Goal: Information Seeking & Learning: Learn about a topic

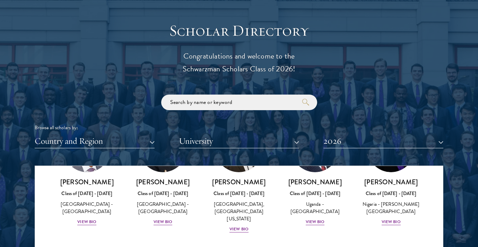
scroll to position [204, 0]
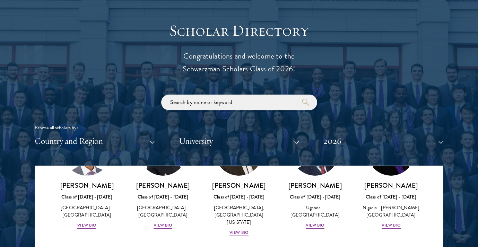
click at [244, 100] on input "search" at bounding box center [239, 103] width 156 height 16
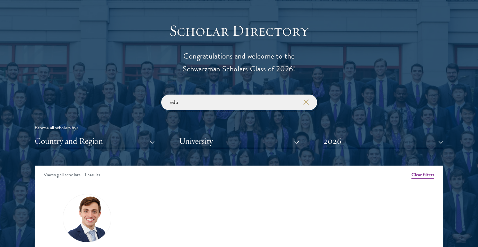
type input "edu"
click at [87, 221] on img at bounding box center [87, 218] width 53 height 53
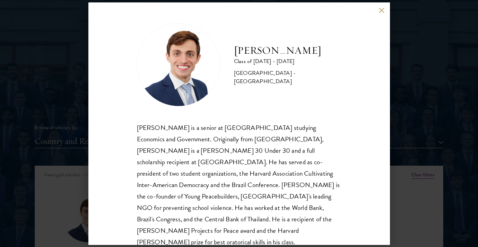
click at [61, 67] on div "[PERSON_NAME] Class of [DATE] - [DATE] [GEOGRAPHIC_DATA] - [GEOGRAPHIC_DATA] [P…" at bounding box center [239, 123] width 478 height 247
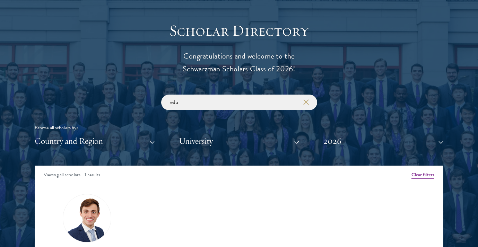
scroll to position [750, 0]
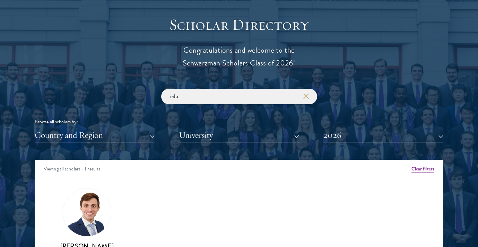
click at [308, 92] on use "button" at bounding box center [306, 96] width 10 height 10
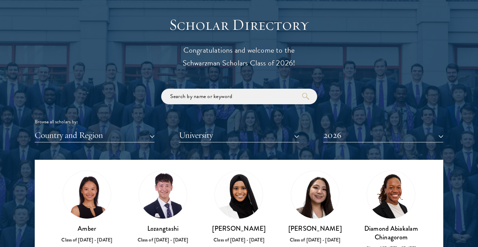
scroll to position [37, 0]
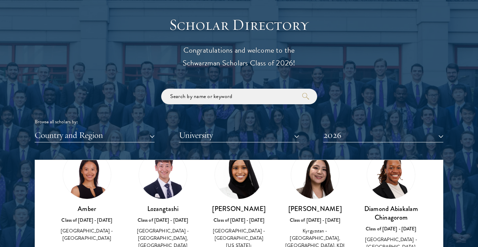
click at [233, 186] on img at bounding box center [239, 175] width 53 height 53
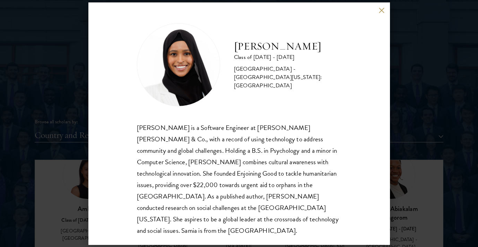
click at [28, 162] on div "[PERSON_NAME] Class of [DATE] - [DATE] [GEOGRAPHIC_DATA] - [GEOGRAPHIC_DATA][US…" at bounding box center [239, 123] width 478 height 247
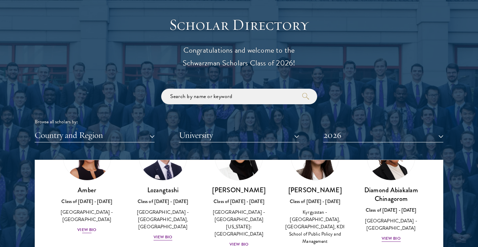
scroll to position [56, 0]
click at [161, 234] on div "View Bio" at bounding box center [162, 237] width 19 height 7
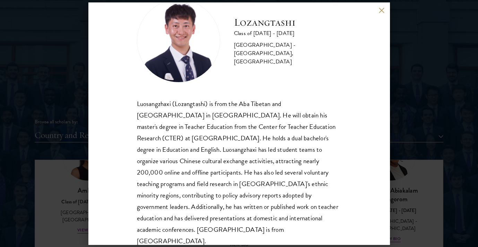
scroll to position [24, 0]
click at [458, 172] on div "Lozangtashi Class of [DATE] - [DATE] [GEOGRAPHIC_DATA] - [GEOGRAPHIC_DATA], [GE…" at bounding box center [239, 123] width 478 height 247
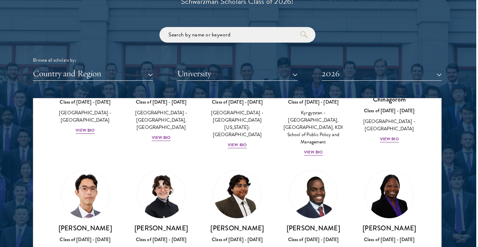
scroll to position [813, 2]
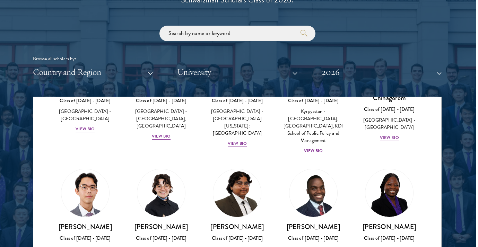
click at [251, 177] on img at bounding box center [237, 193] width 53 height 53
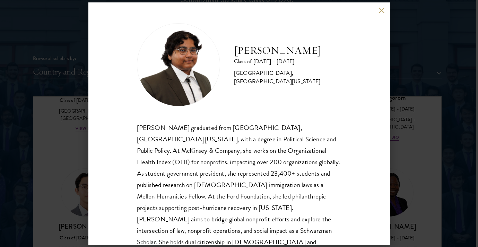
click at [381, 9] on button at bounding box center [381, 11] width 6 height 6
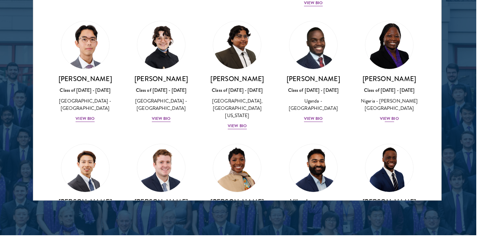
scroll to position [274, 0]
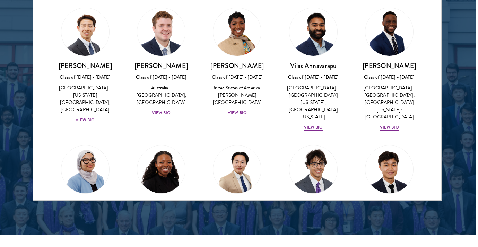
click at [179, 76] on div "Class of [DATE] - [DATE]" at bounding box center [161, 76] width 62 height 7
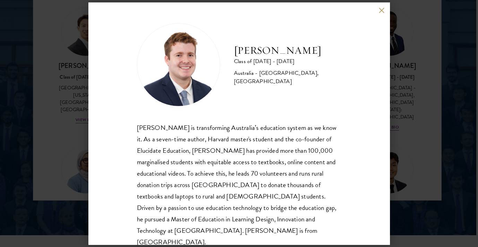
click at [64, 146] on div "[PERSON_NAME] Class of [DATE] - [DATE] [GEOGRAPHIC_DATA] - [GEOGRAPHIC_DATA], […" at bounding box center [239, 123] width 478 height 247
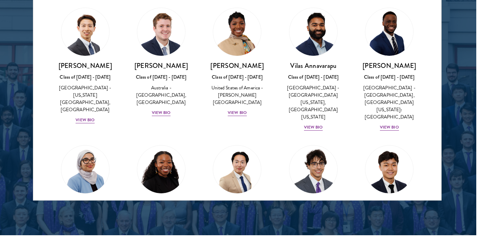
click at [64, 146] on img at bounding box center [85, 169] width 48 height 48
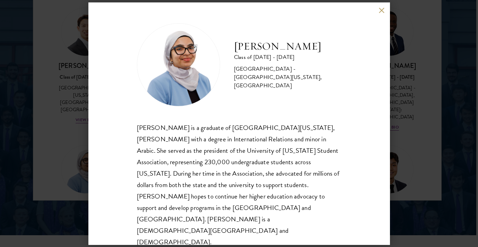
click at [59, 144] on div "[PERSON_NAME] Class of [DATE] - [DATE] [GEOGRAPHIC_DATA] - [GEOGRAPHIC_DATA][US…" at bounding box center [239, 123] width 478 height 247
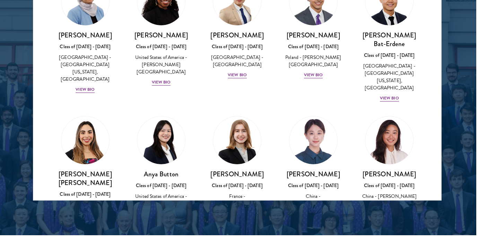
scroll to position [458, 0]
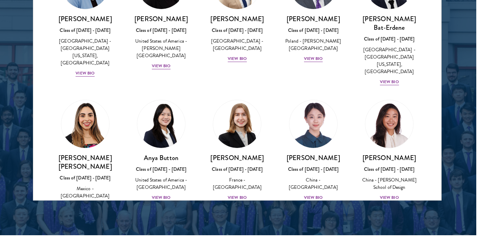
click at [76, 117] on img at bounding box center [85, 124] width 53 height 53
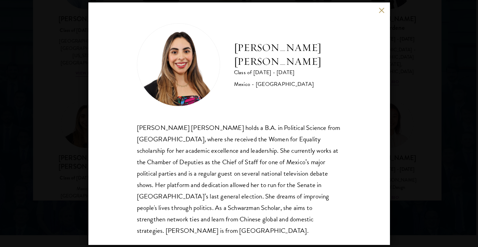
click at [259, 57] on h2 "[PERSON_NAME] [PERSON_NAME]" at bounding box center [287, 55] width 107 height 28
